Goal: Information Seeking & Learning: Learn about a topic

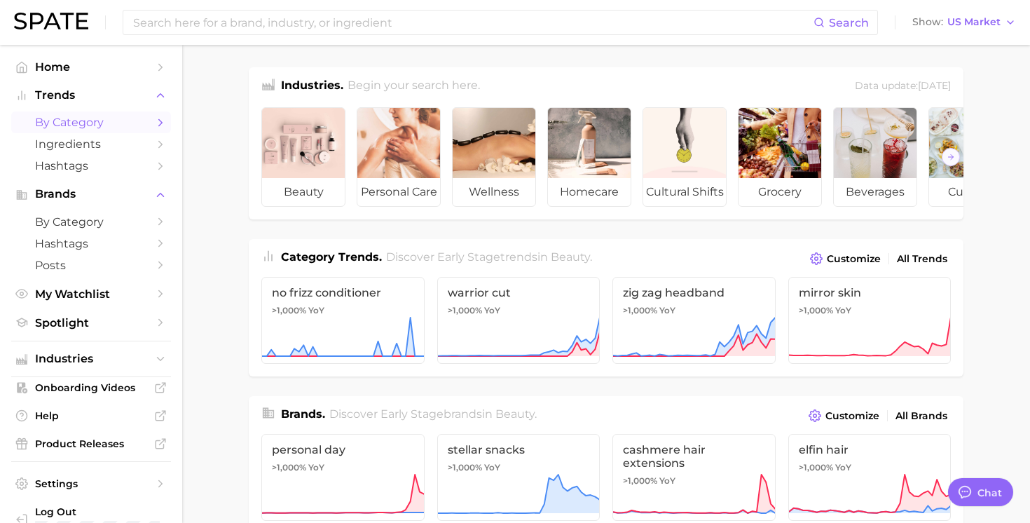
click at [161, 125] on icon "Sidebar" at bounding box center [160, 122] width 13 height 13
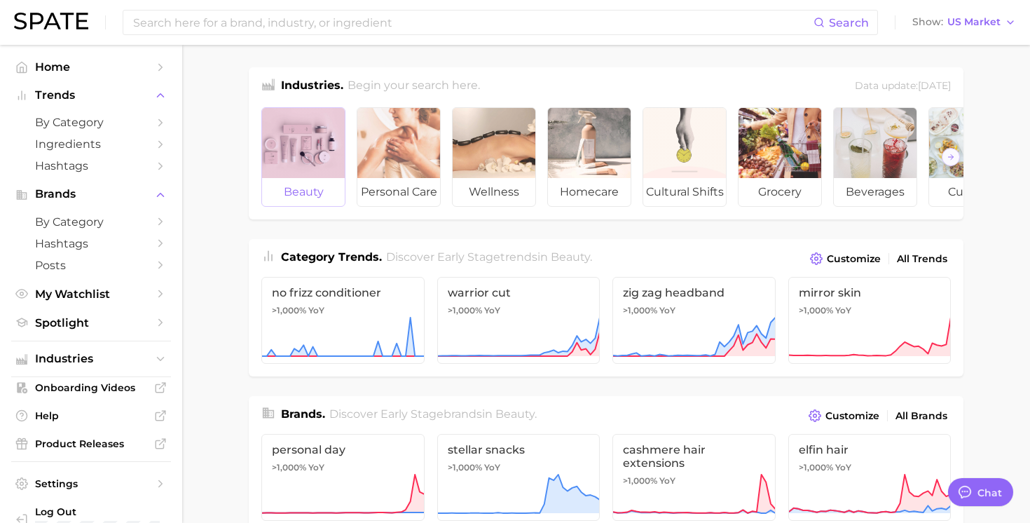
click at [277, 142] on div at bounding box center [303, 143] width 83 height 70
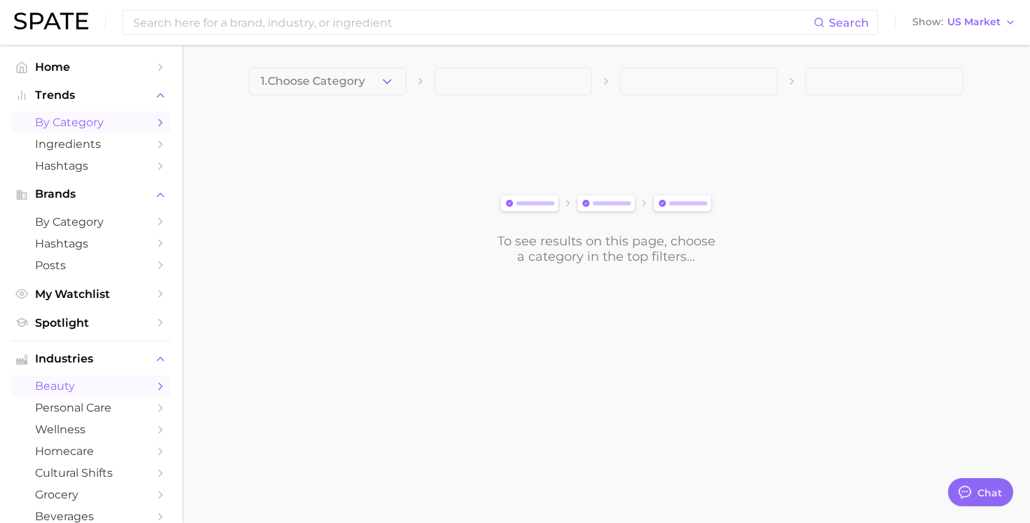
click at [116, 121] on span "by Category" at bounding box center [91, 122] width 112 height 13
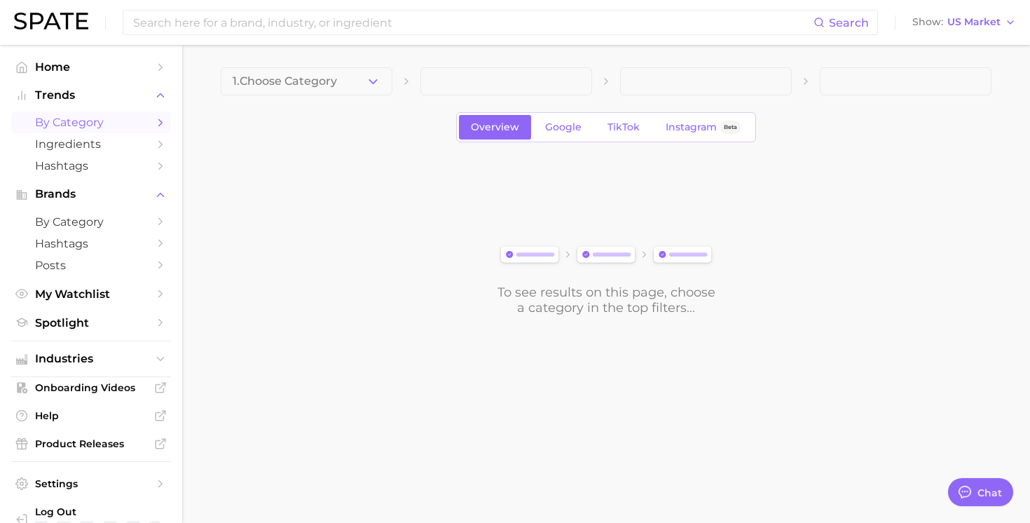
click at [448, 81] on span at bounding box center [506, 81] width 172 height 28
click at [611, 130] on span "TikTok" at bounding box center [623, 127] width 32 height 12
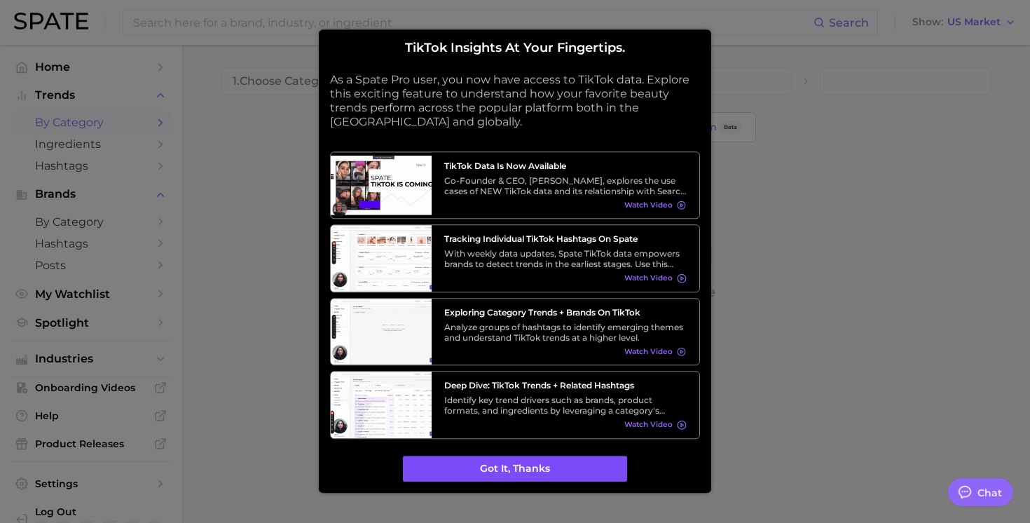
click at [523, 469] on button "Got it, thanks" at bounding box center [515, 468] width 224 height 27
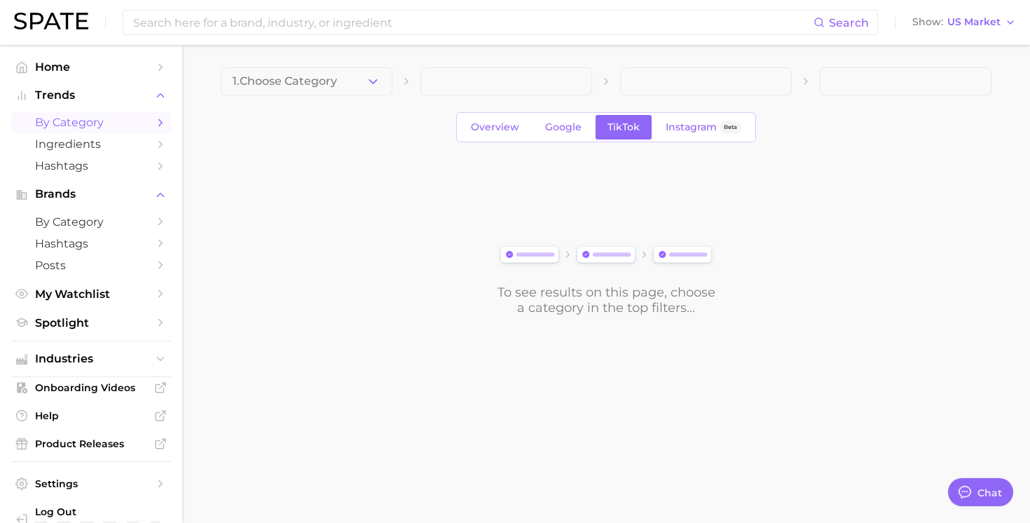
click at [502, 86] on span at bounding box center [506, 81] width 172 height 28
click at [546, 86] on span at bounding box center [506, 81] width 172 height 28
click at [89, 115] on link "by Category" at bounding box center [91, 122] width 160 height 22
click at [93, 127] on span "by Category" at bounding box center [91, 122] width 112 height 13
click at [166, 360] on icon "Sidebar" at bounding box center [160, 358] width 13 height 13
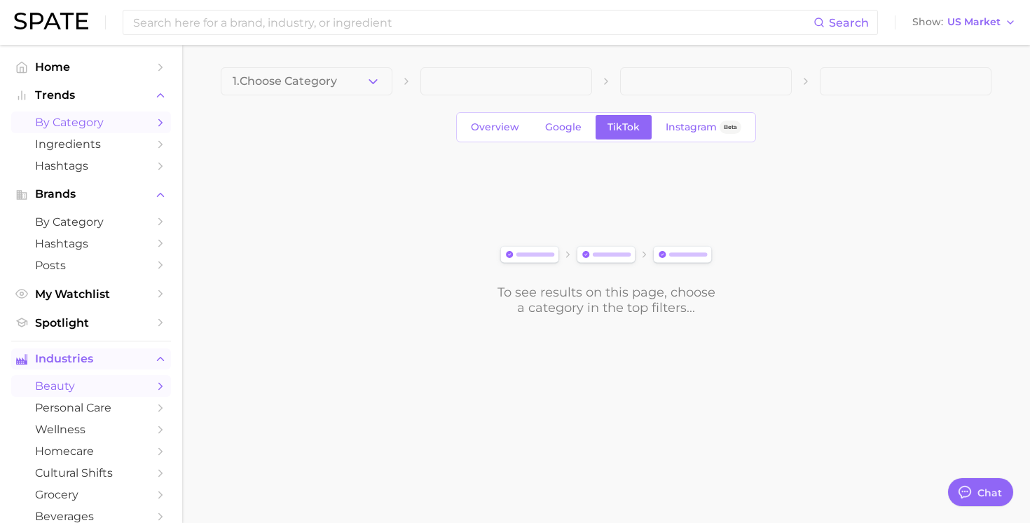
click at [105, 387] on span "beauty" at bounding box center [91, 385] width 112 height 13
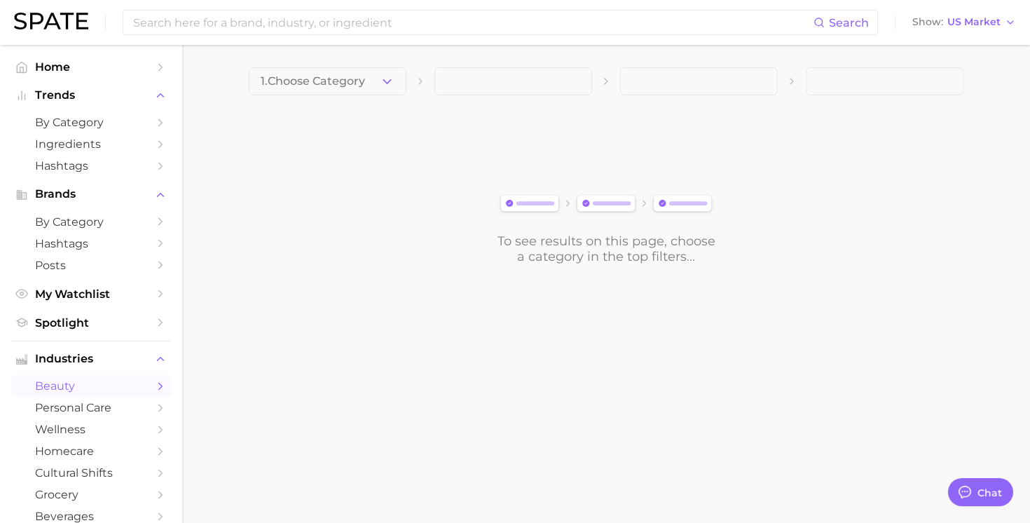
click at [521, 83] on span at bounding box center [513, 81] width 158 height 28
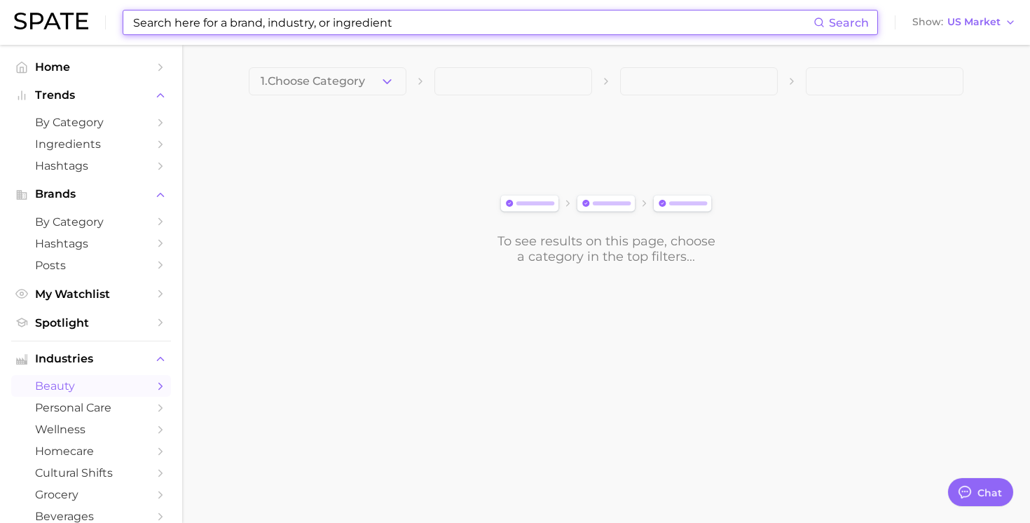
click at [239, 27] on input at bounding box center [473, 23] width 682 height 24
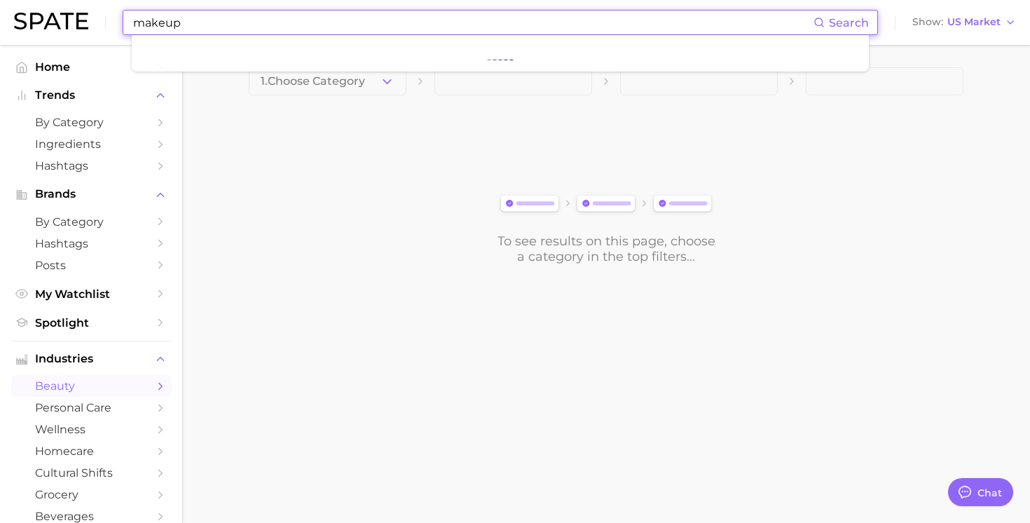
type input "makeup"
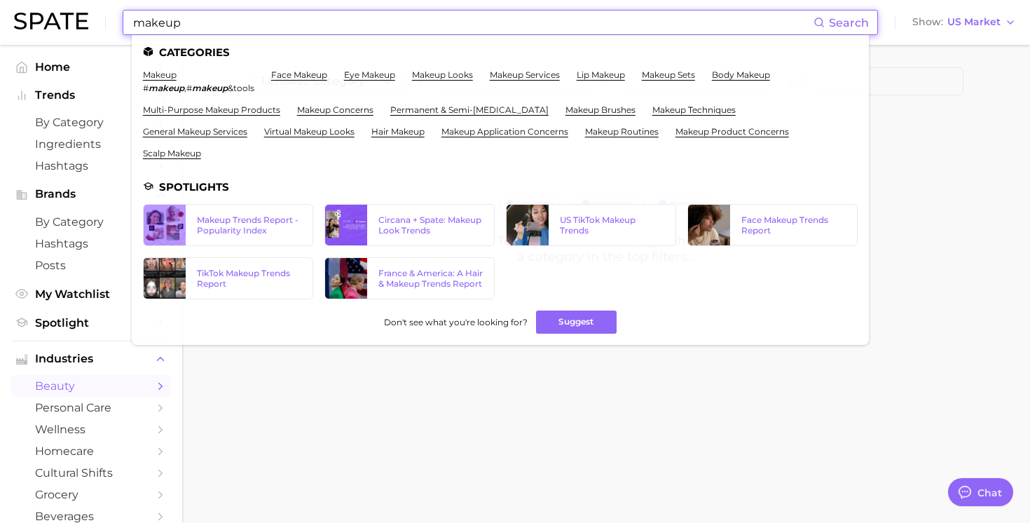
click at [171, 88] on em "makeup" at bounding box center [167, 88] width 36 height 11
click at [167, 77] on link "makeup" at bounding box center [160, 74] width 34 height 11
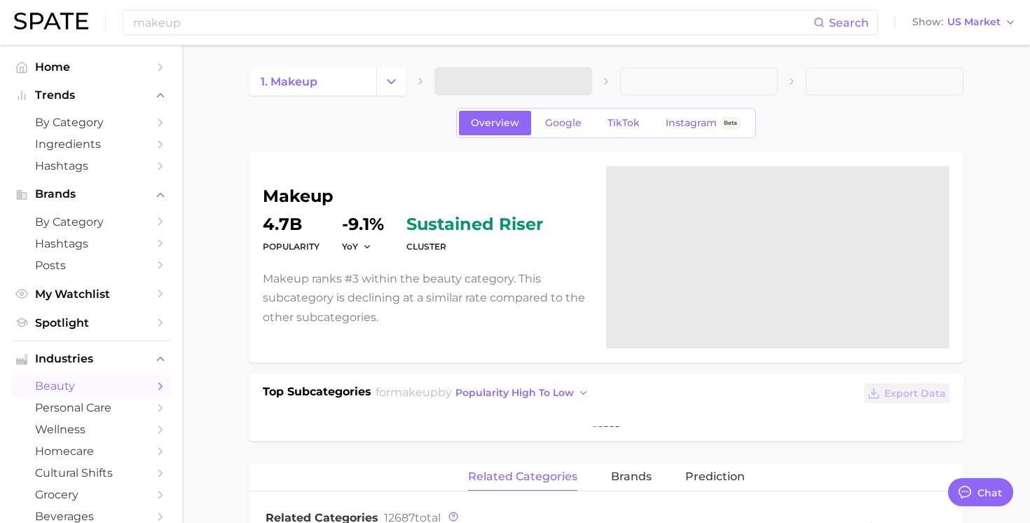
type textarea "x"
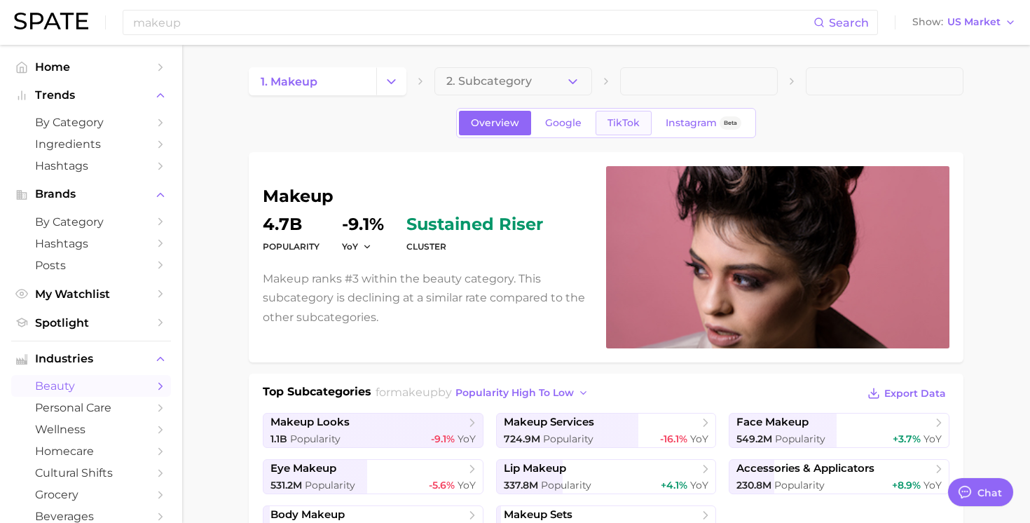
click at [621, 122] on span "TikTok" at bounding box center [623, 123] width 32 height 12
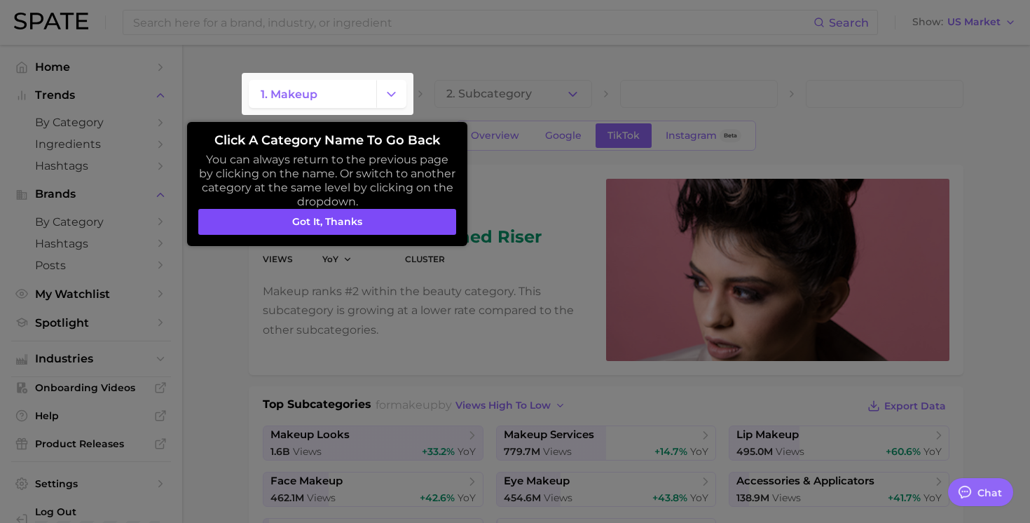
click at [434, 224] on button "Got it, thanks" at bounding box center [327, 222] width 258 height 27
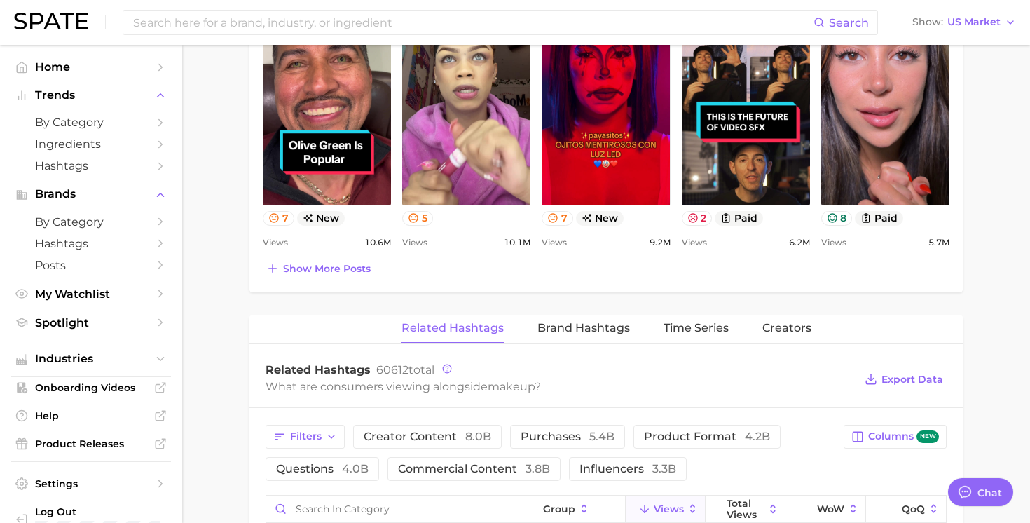
scroll to position [712, 0]
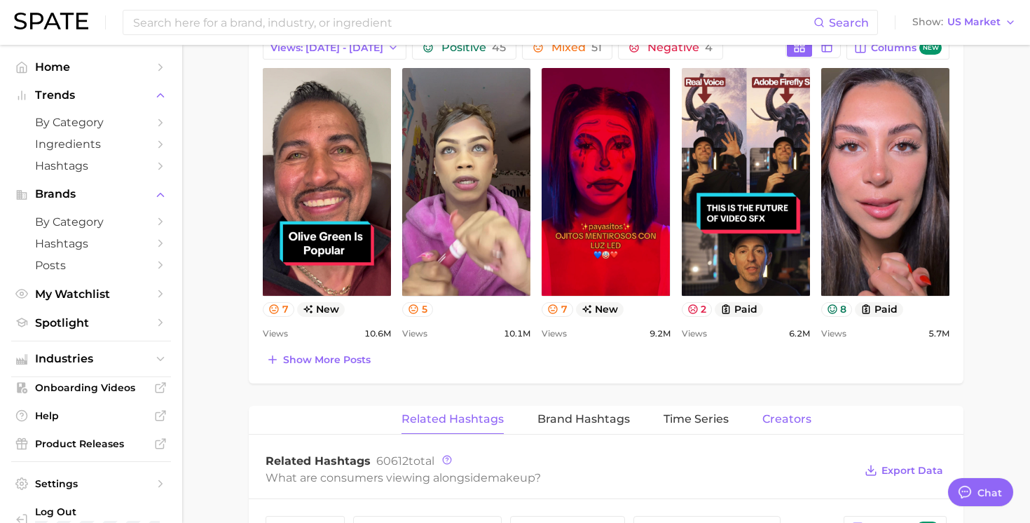
click at [792, 420] on span "Creators" at bounding box center [786, 419] width 49 height 13
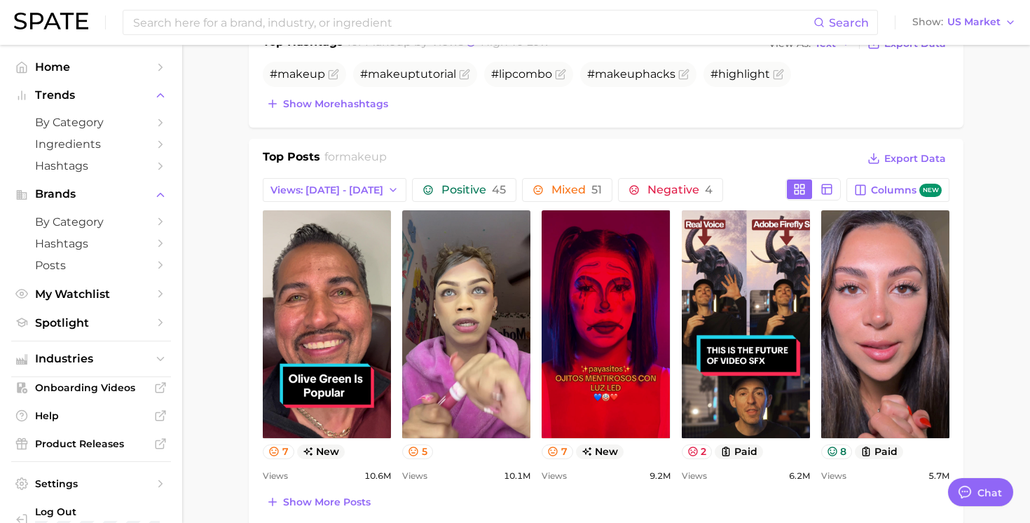
scroll to position [568, 0]
